Goal: Information Seeking & Learning: Get advice/opinions

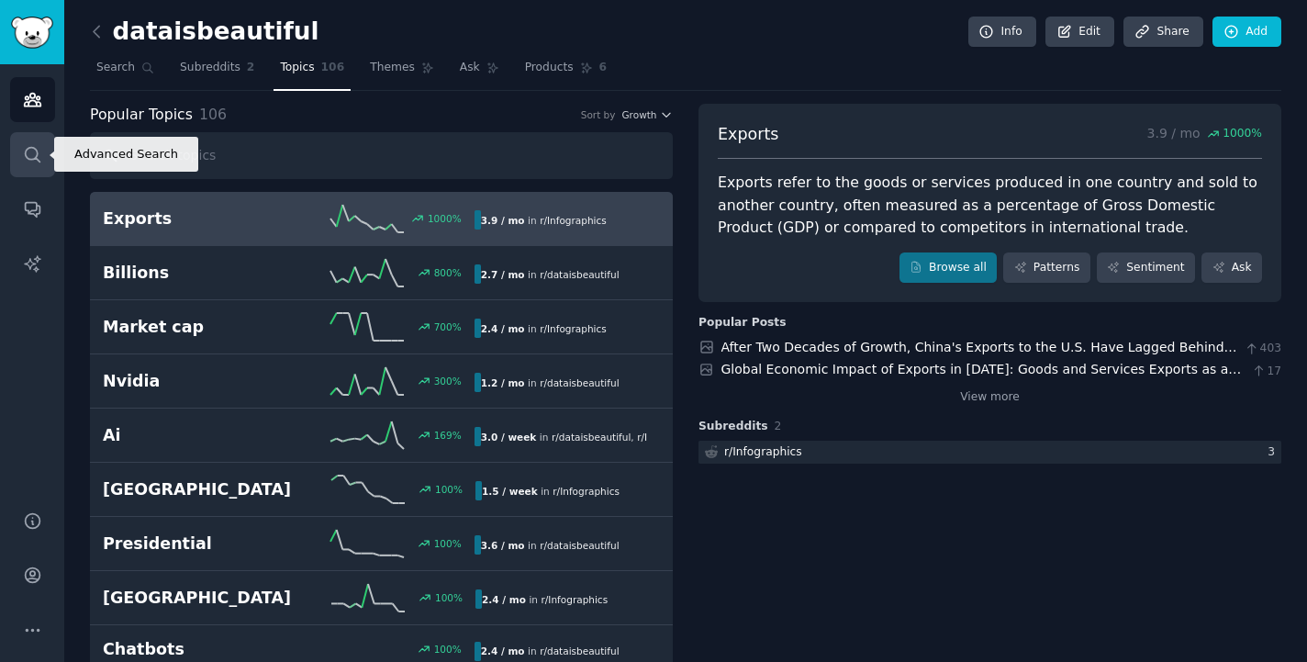
click at [44, 162] on link "Search" at bounding box center [32, 154] width 45 height 45
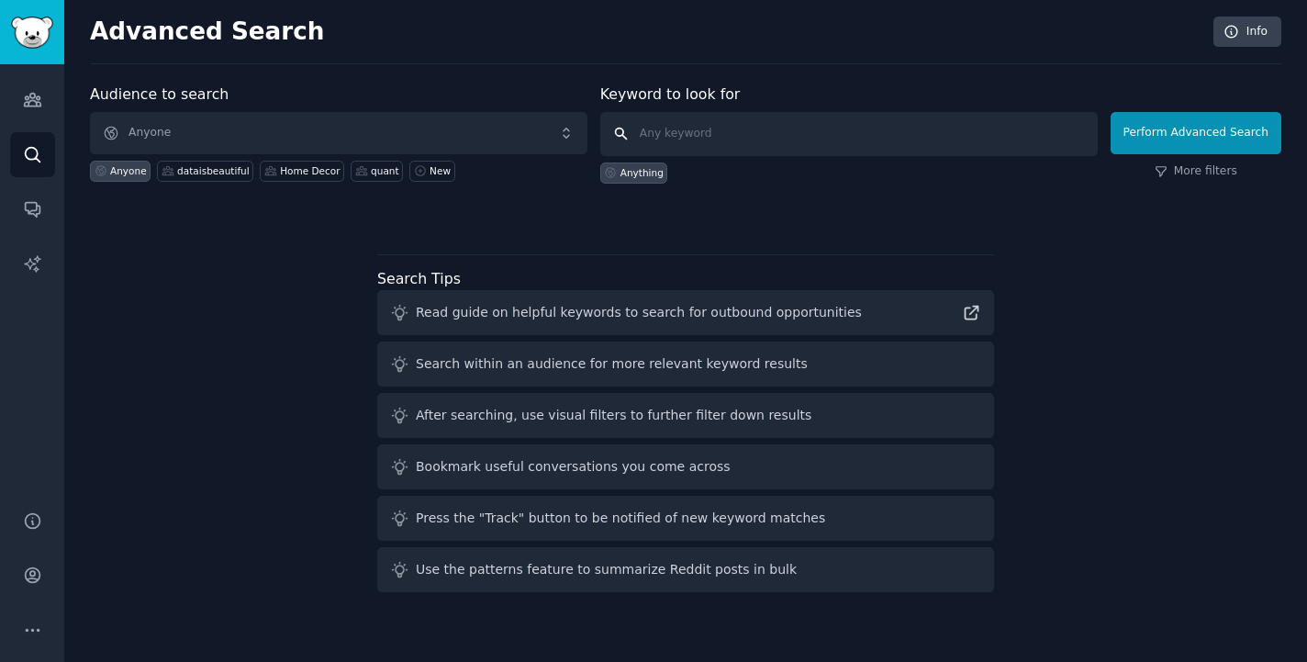
click at [716, 117] on input "text" at bounding box center [849, 134] width 498 height 44
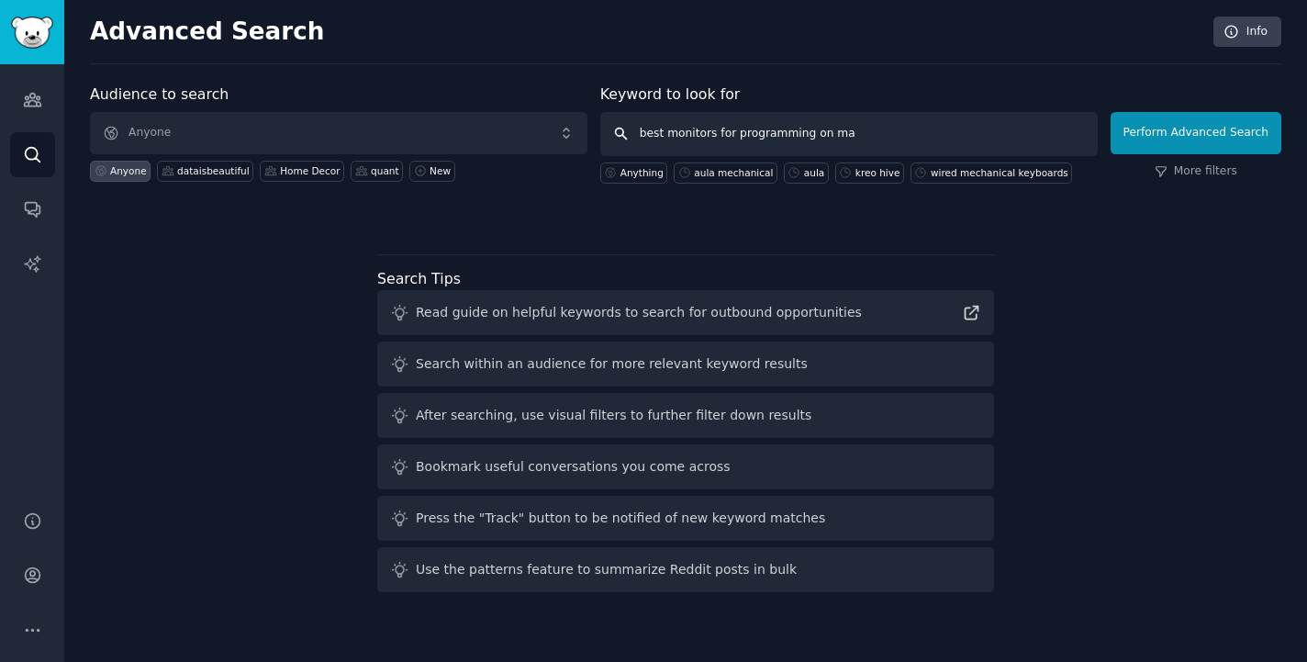
type input "best monitors for programming on mac"
click button "Perform Advanced Search" at bounding box center [1196, 133] width 171 height 42
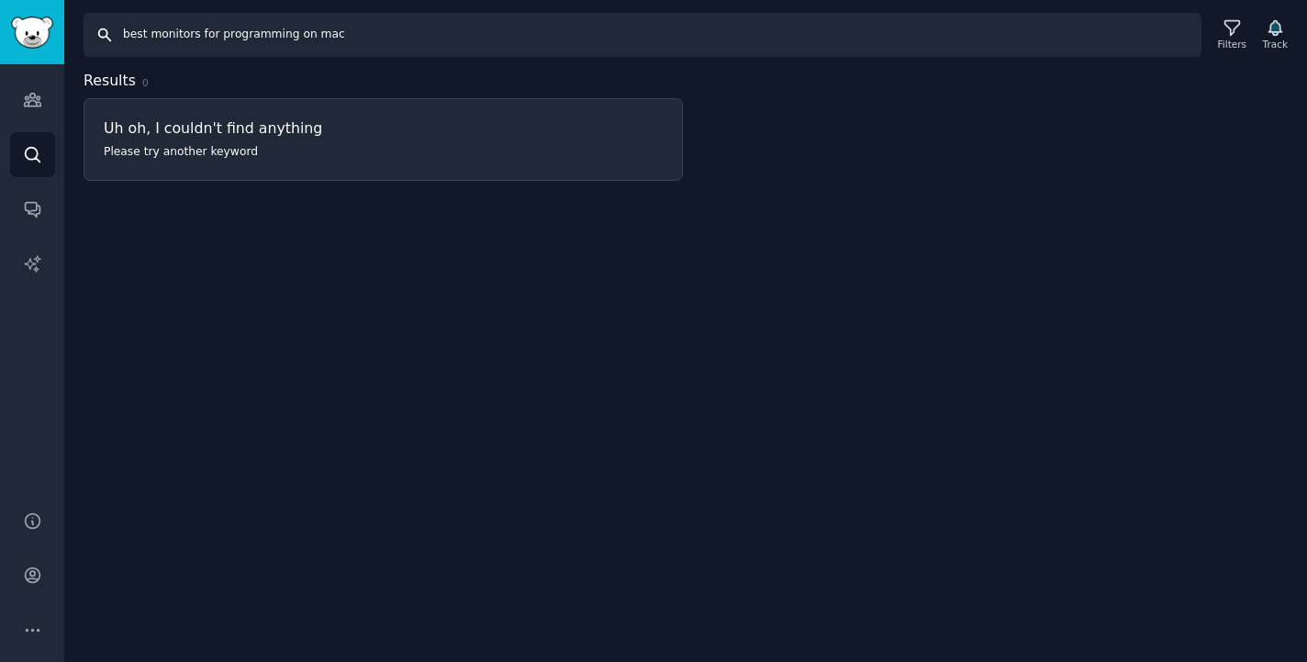
click at [368, 50] on input "best monitors for programming on mac" at bounding box center [643, 35] width 1118 height 44
click at [294, 37] on input "best monitors for programming on mac" at bounding box center [643, 35] width 1118 height 44
click at [349, 36] on input "best monitors for programming on mac" at bounding box center [643, 35] width 1118 height 44
type input "best monitors for programming"
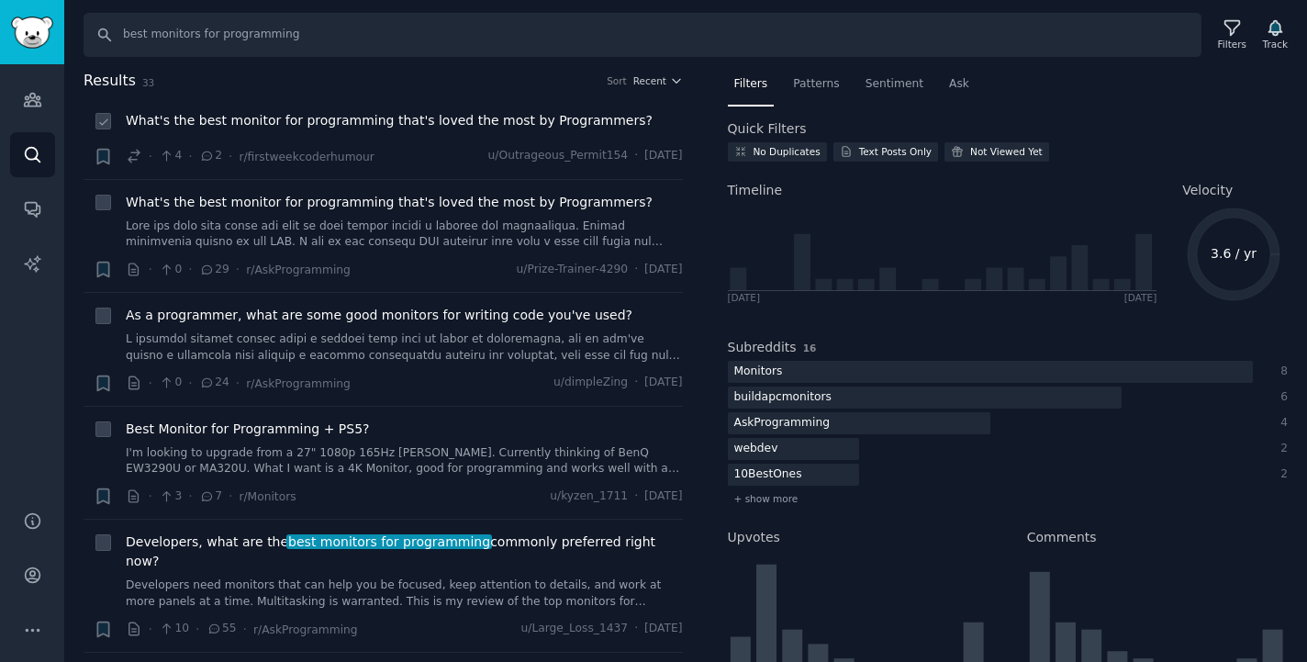
click at [350, 106] on li "+ What's the best monitor for programming that's loved the most by Programmers?…" at bounding box center [383, 138] width 599 height 81
click at [348, 116] on span "What's the best monitor for programming that's loved the most by Programmers?" at bounding box center [389, 120] width 527 height 19
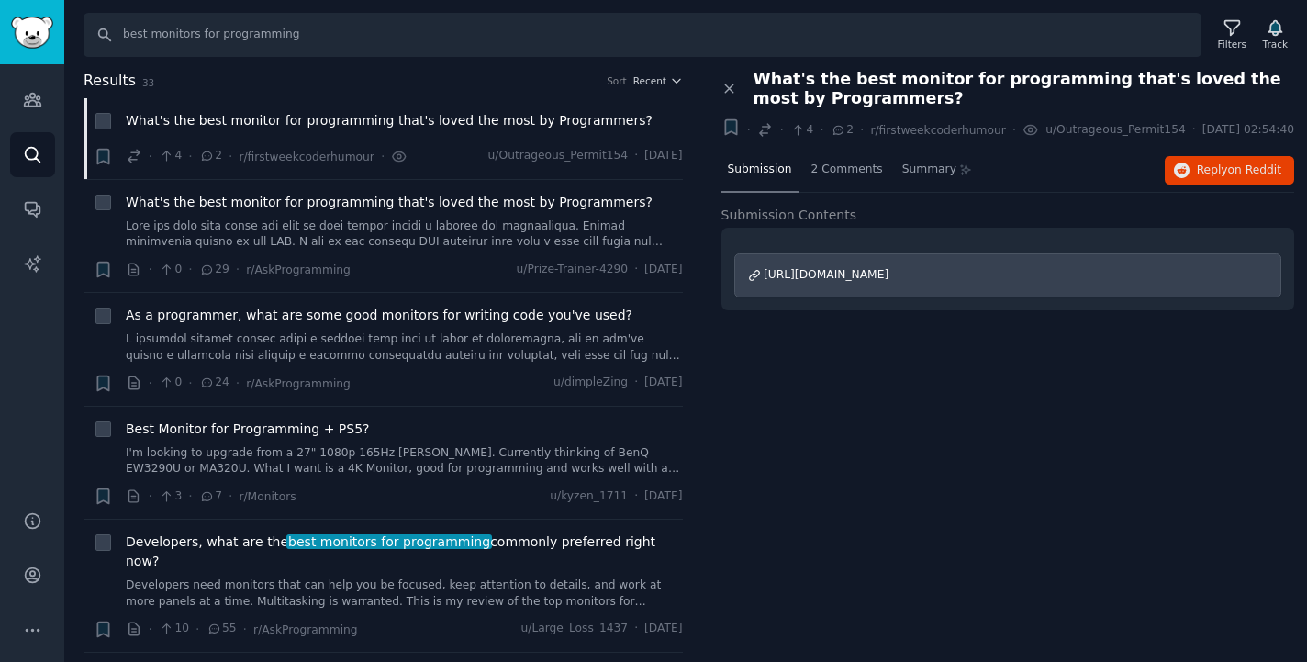
click at [769, 281] on span "[URL][DOMAIN_NAME]" at bounding box center [826, 274] width 125 height 13
click at [378, 214] on div "What's the best monitor for programming that's loved the most by Programmers?" at bounding box center [404, 222] width 557 height 58
click at [375, 207] on span "What's the best monitor for programming that's loved the most by Programmers?" at bounding box center [389, 202] width 527 height 19
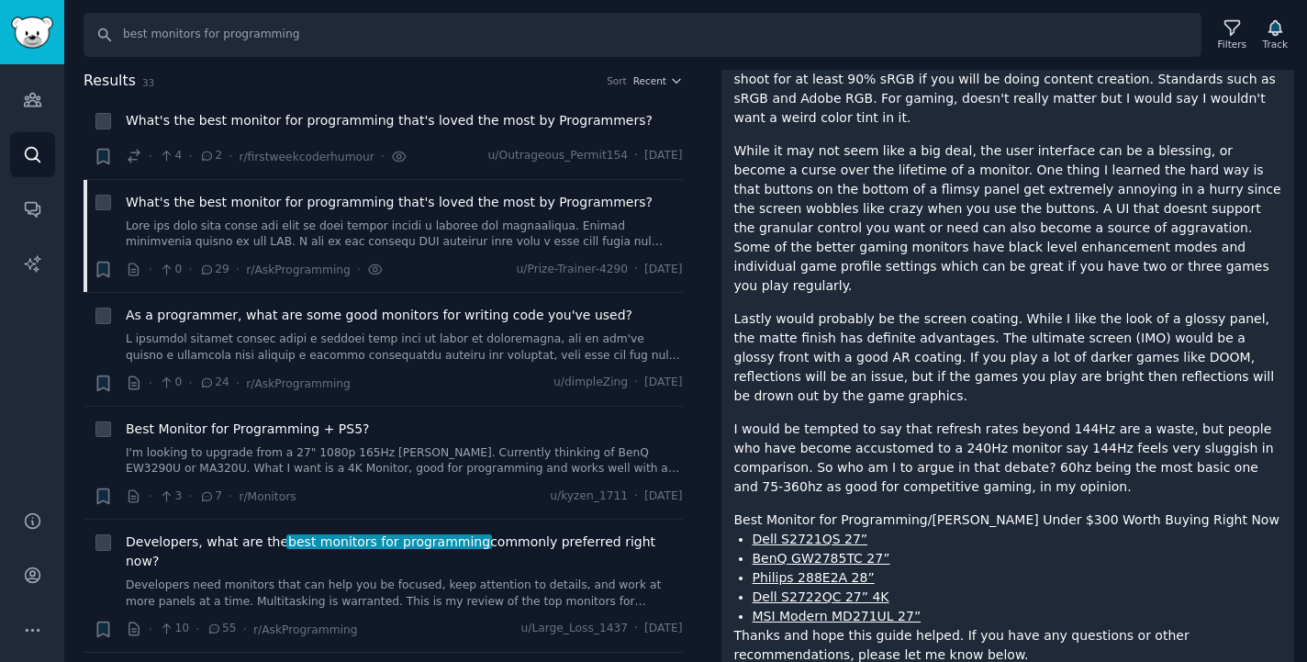
scroll to position [411, 0]
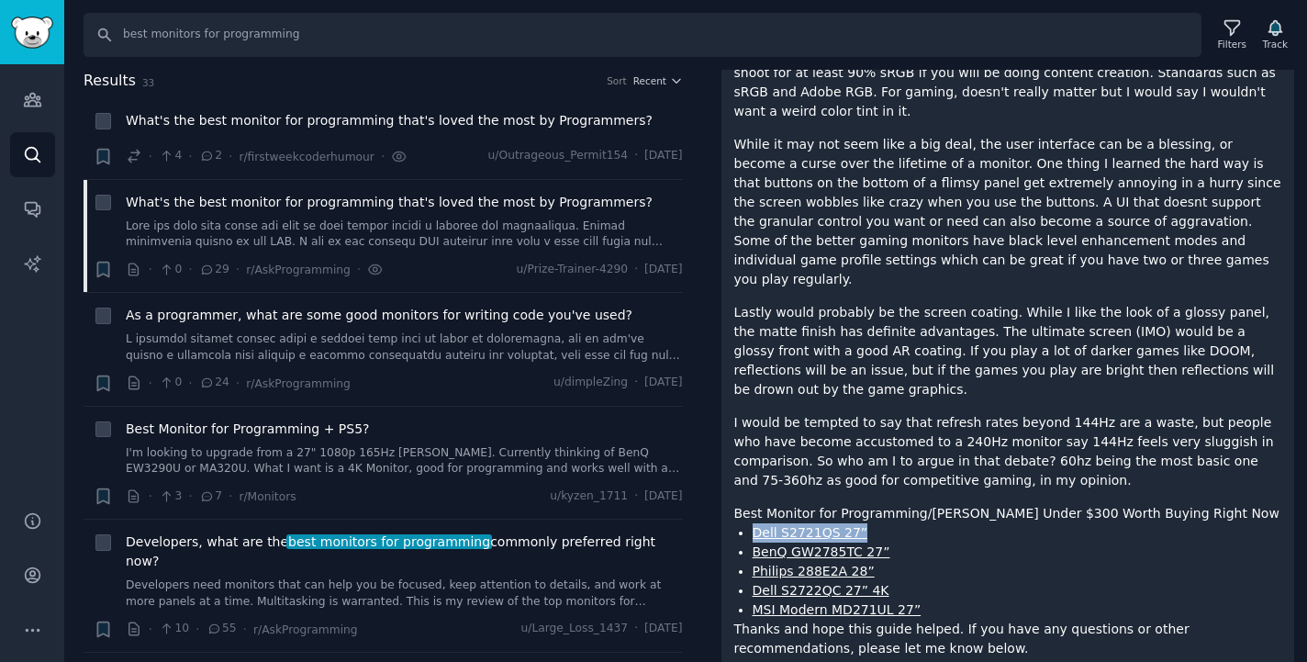
drag, startPoint x: 865, startPoint y: 472, endPoint x: 754, endPoint y: 469, distance: 111.1
click at [754, 523] on li "Dell S2721QS 27”" at bounding box center [1018, 532] width 530 height 19
copy link "Dell S2721QS 27”"
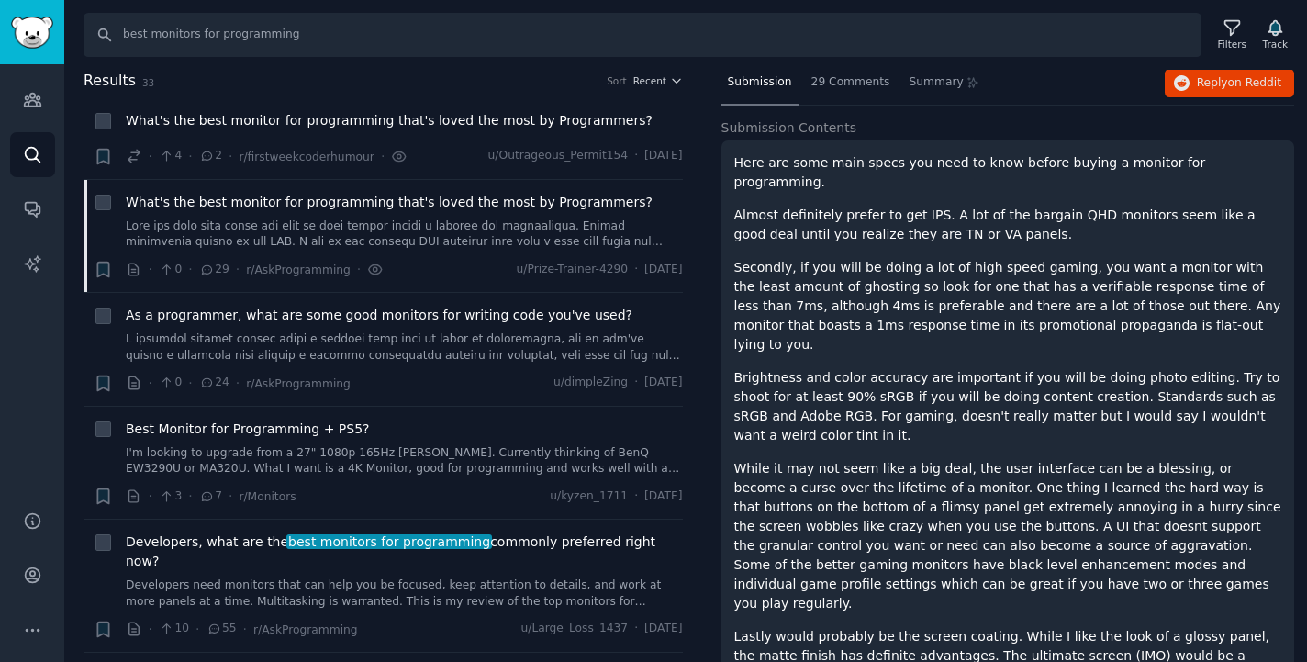
scroll to position [0, 0]
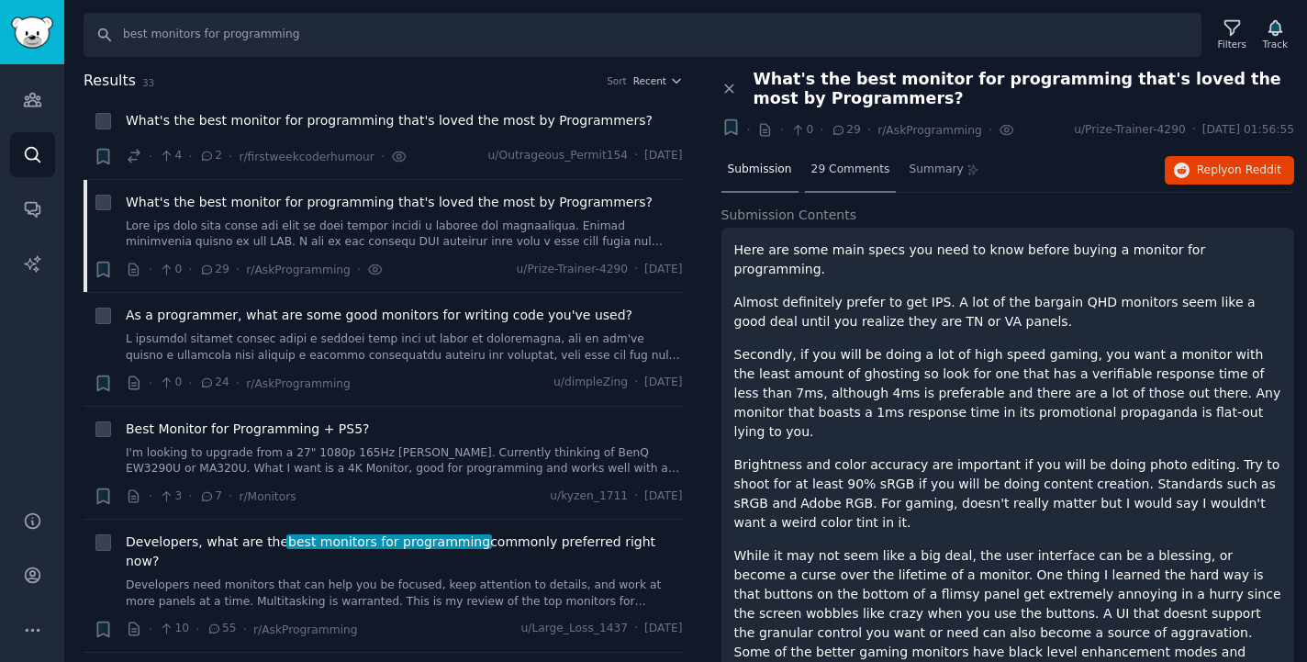
click at [835, 183] on div "29 Comments" at bounding box center [851, 171] width 92 height 44
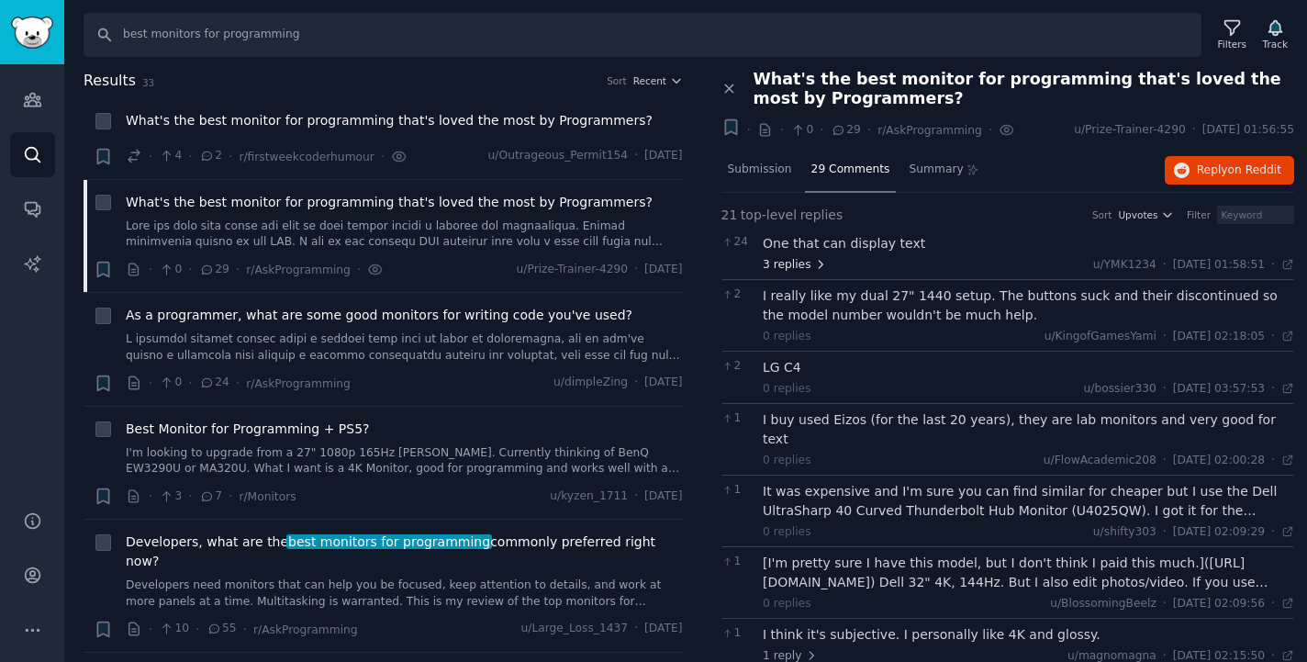
click at [817, 261] on icon at bounding box center [820, 264] width 13 height 13
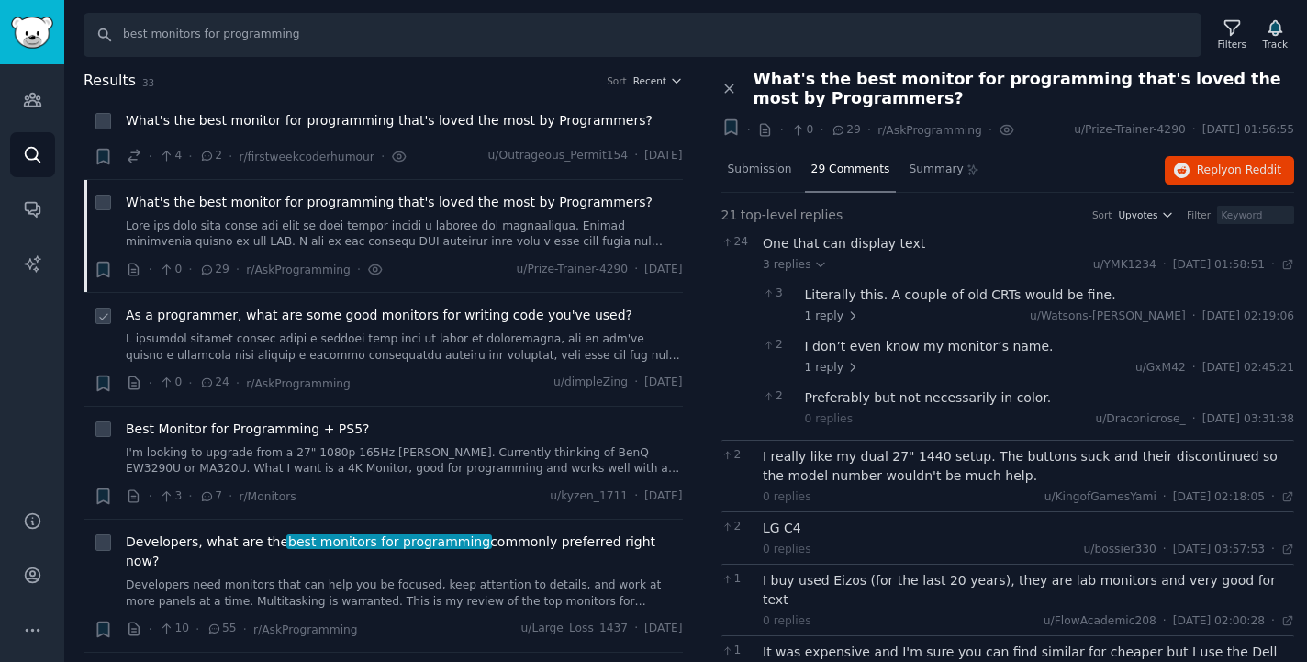
click at [413, 329] on div "As a programmer, what are some good monitors for writing code you've used?" at bounding box center [404, 335] width 557 height 58
click at [406, 322] on span "As a programmer, what are some good monitors for writing code you've used?" at bounding box center [379, 315] width 507 height 19
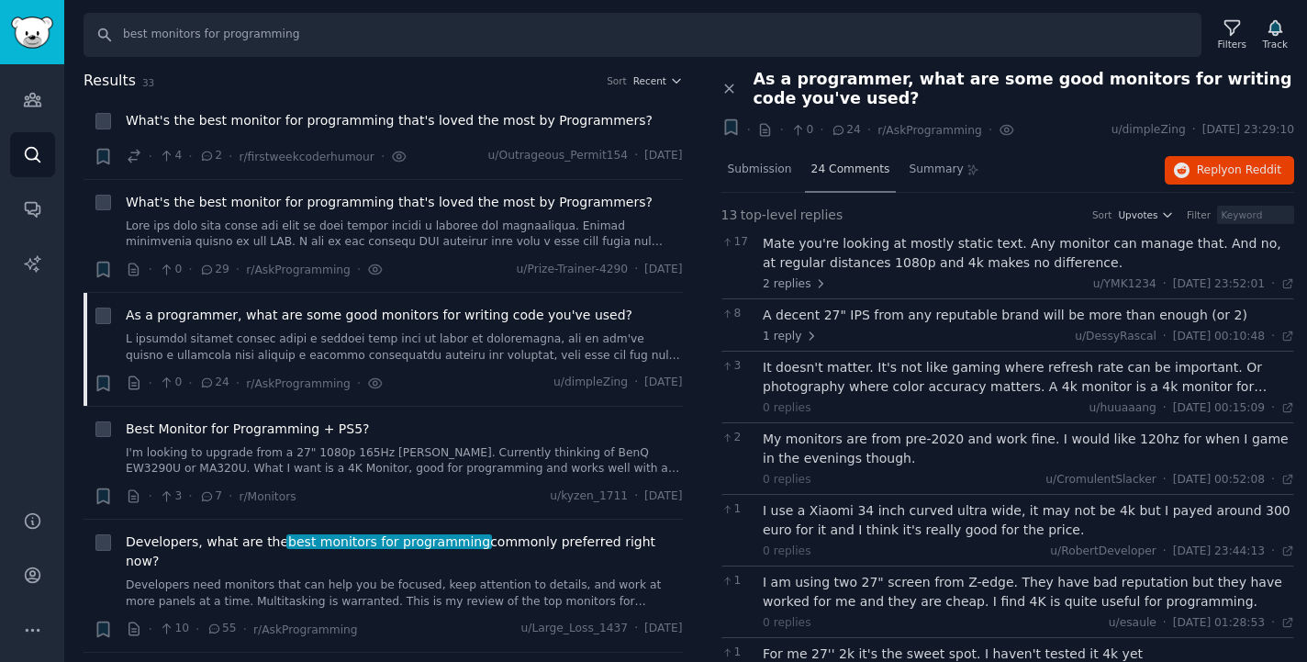
click at [871, 179] on div "24 Comments" at bounding box center [851, 171] width 92 height 44
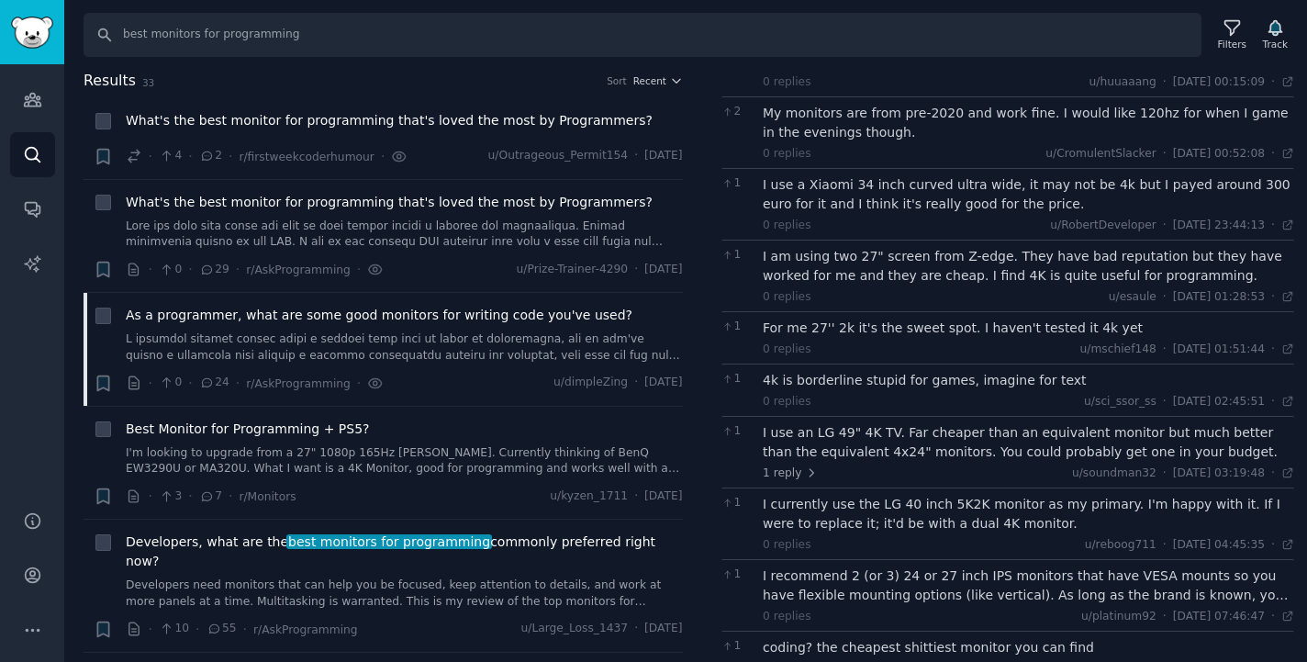
scroll to position [437, 0]
